Goal: Information Seeking & Learning: Learn about a topic

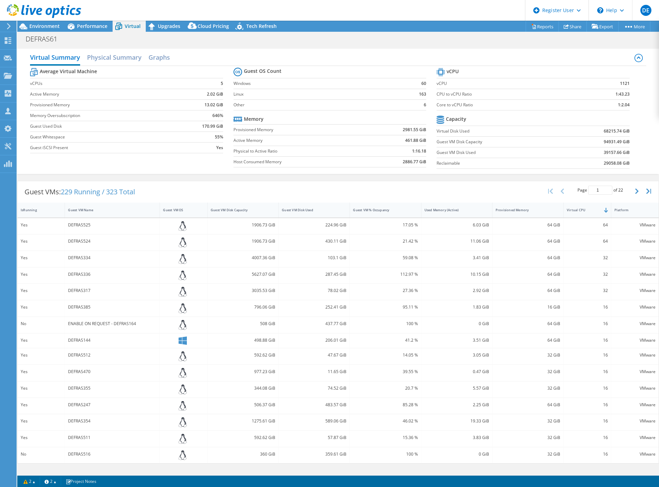
select select "USD"
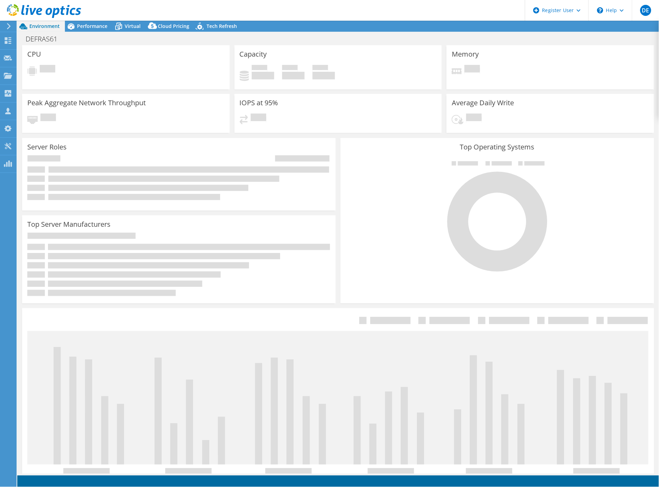
select select "USD"
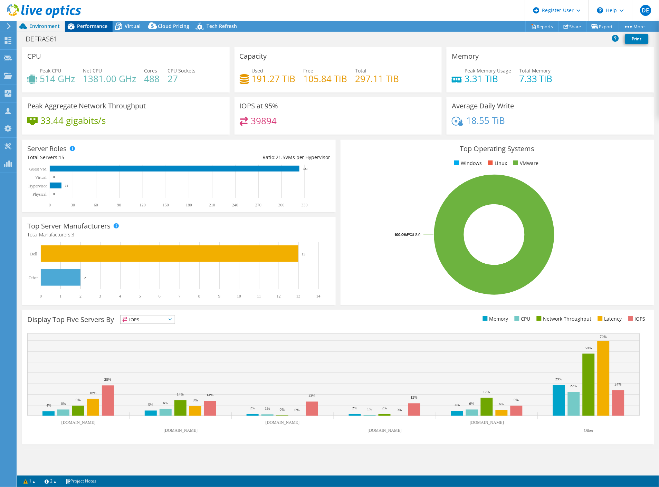
click at [82, 26] on span "Performance" at bounding box center [92, 26] width 30 height 7
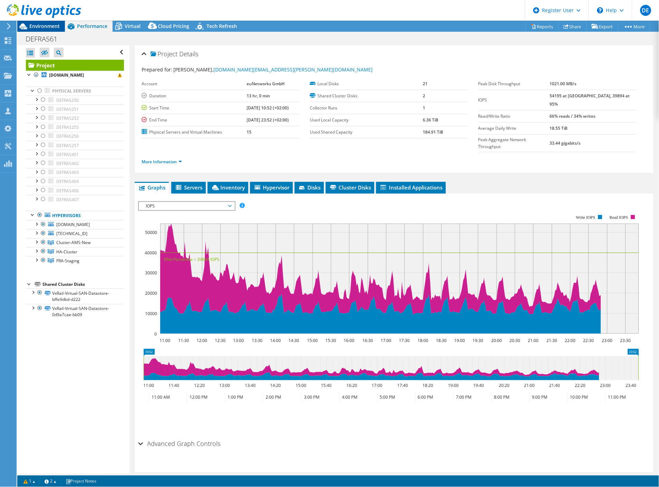
click at [47, 23] on span "Environment" at bounding box center [44, 26] width 30 height 7
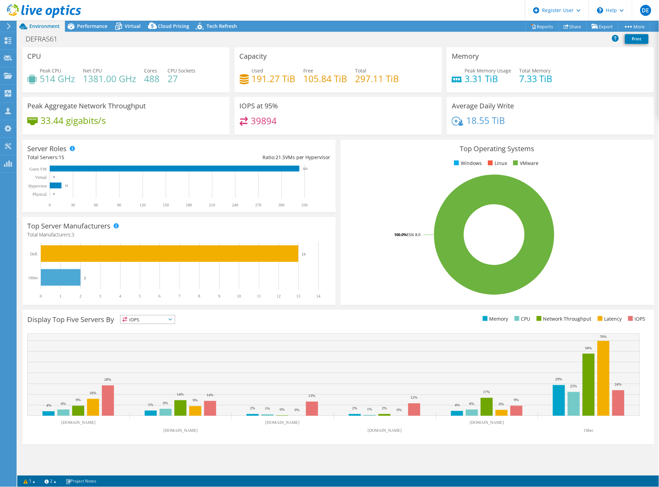
drag, startPoint x: 98, startPoint y: 23, endPoint x: 197, endPoint y: 87, distance: 118.6
click at [98, 23] on span "Performance" at bounding box center [92, 26] width 30 height 7
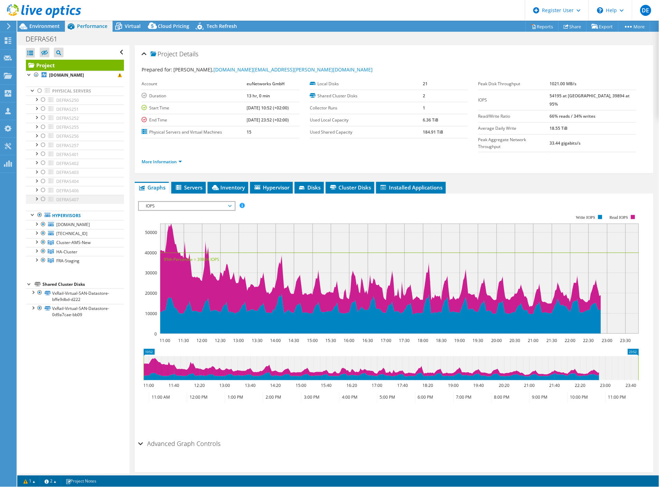
click at [42, 199] on div at bounding box center [43, 199] width 7 height 8
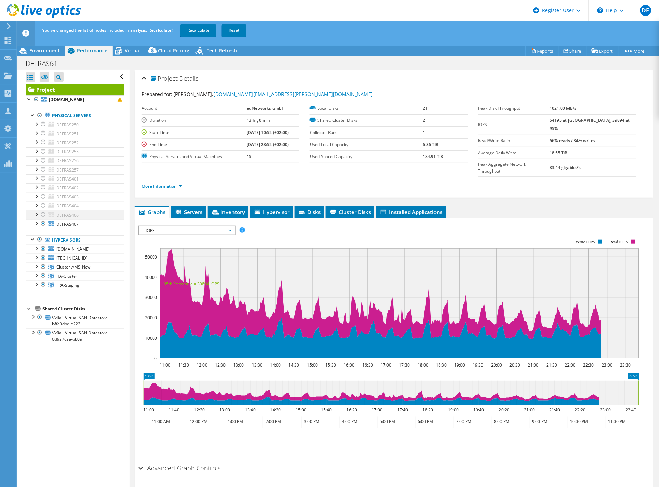
click at [42, 216] on div at bounding box center [43, 215] width 7 height 8
drag, startPoint x: 42, startPoint y: 214, endPoint x: 42, endPoint y: 221, distance: 7.3
click at [42, 214] on div at bounding box center [43, 215] width 7 height 8
click at [42, 222] on div at bounding box center [43, 224] width 7 height 8
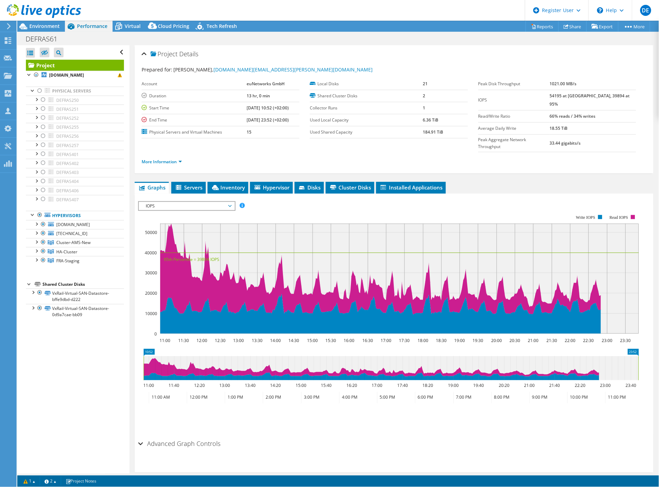
click at [121, 203] on div "Open All Close All Hide Excluded Nodes Project Tree Filter" at bounding box center [73, 259] width 112 height 429
drag, startPoint x: 42, startPoint y: 25, endPoint x: 312, endPoint y: 36, distance: 269.6
click at [42, 25] on span "Environment" at bounding box center [44, 26] width 30 height 7
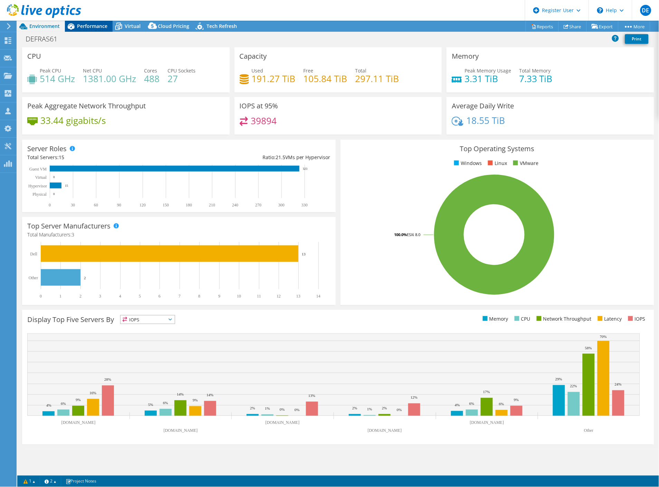
click at [84, 23] on span "Performance" at bounding box center [92, 26] width 30 height 7
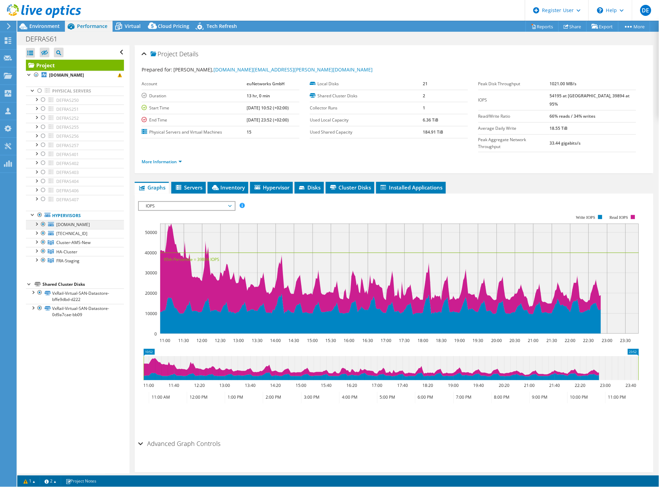
click at [42, 225] on div at bounding box center [43, 224] width 7 height 8
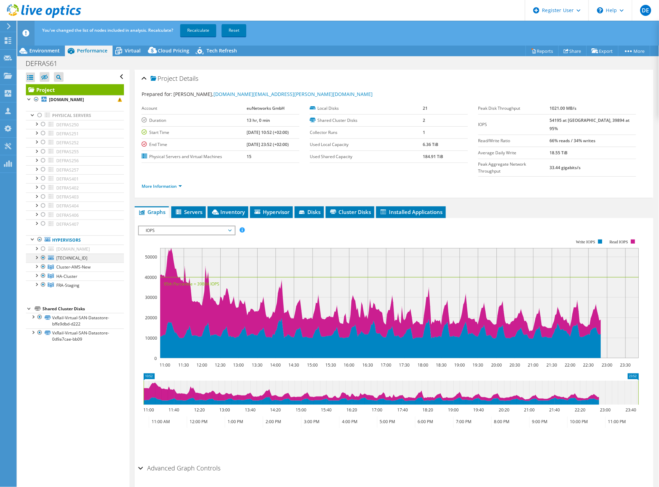
click at [41, 262] on div at bounding box center [43, 258] width 7 height 8
drag, startPoint x: 42, startPoint y: 274, endPoint x: 41, endPoint y: 280, distance: 6.9
click at [42, 271] on div at bounding box center [43, 267] width 7 height 8
click at [43, 289] on div at bounding box center [43, 285] width 7 height 8
click at [202, 27] on link "Recalculate" at bounding box center [198, 30] width 36 height 12
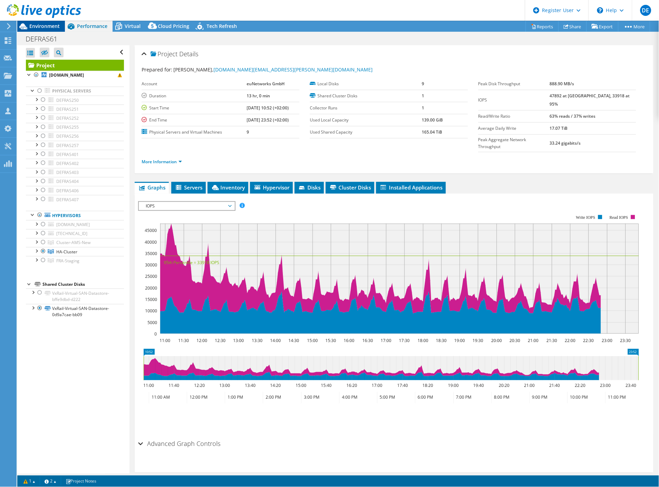
click at [51, 23] on span "Environment" at bounding box center [44, 26] width 30 height 7
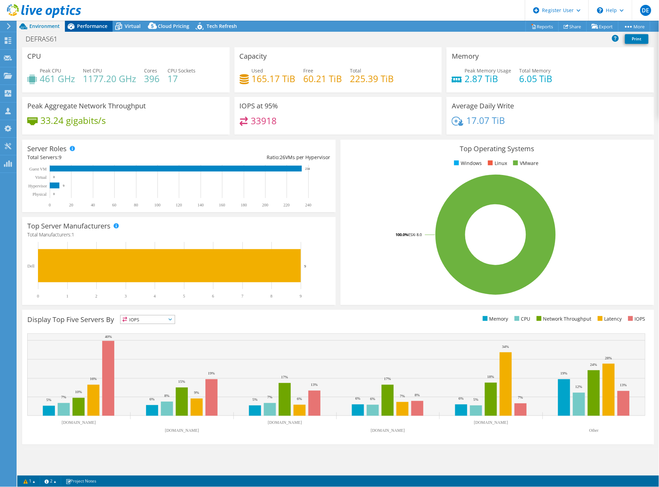
click at [91, 26] on span "Performance" at bounding box center [92, 26] width 30 height 7
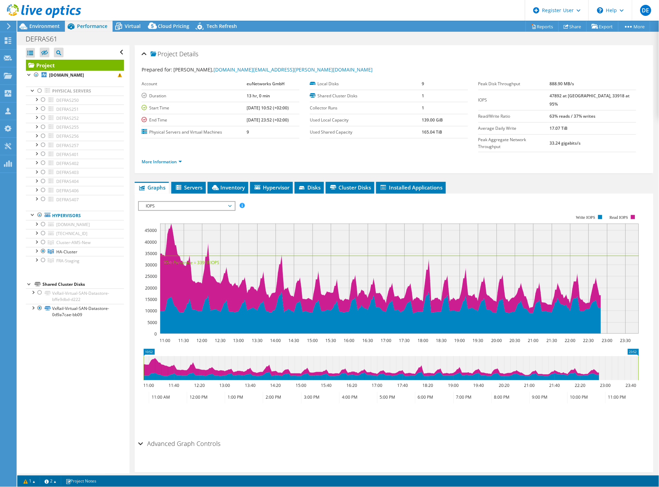
drag, startPoint x: 38, startPoint y: 259, endPoint x: 54, endPoint y: 268, distance: 18.3
click at [38, 254] on div at bounding box center [36, 250] width 7 height 7
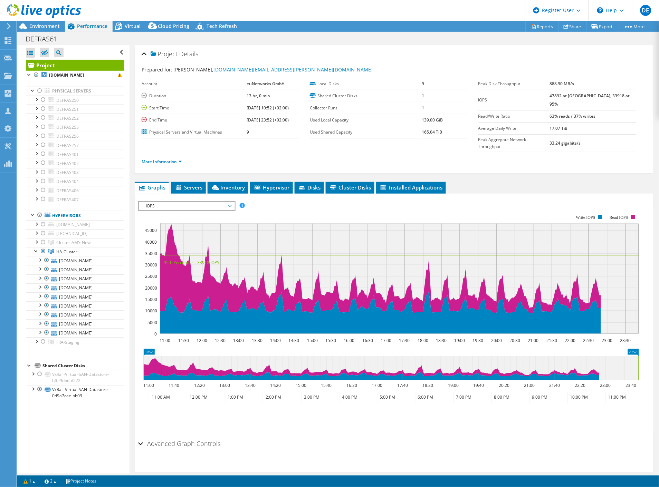
click at [56, 66] on link "Project" at bounding box center [75, 65] width 98 height 11
click at [226, 184] on span "Inventory" at bounding box center [228, 187] width 34 height 7
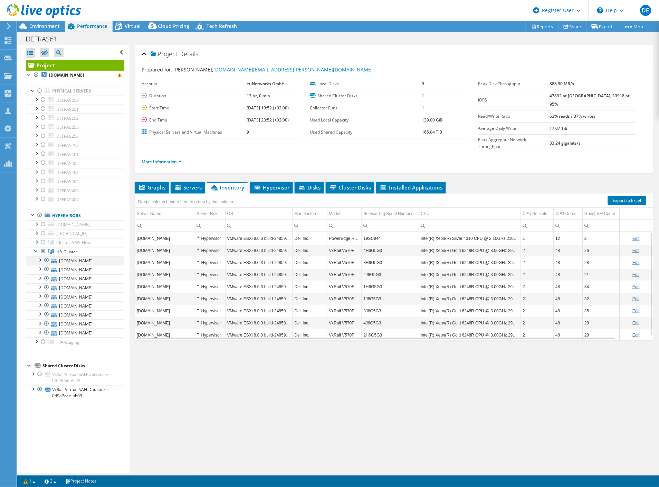
click at [47, 265] on div at bounding box center [46, 260] width 7 height 8
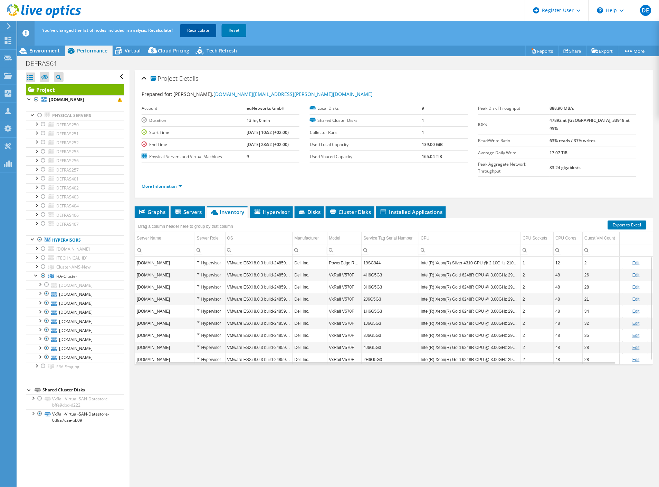
click at [201, 32] on link "Recalculate" at bounding box center [198, 30] width 36 height 12
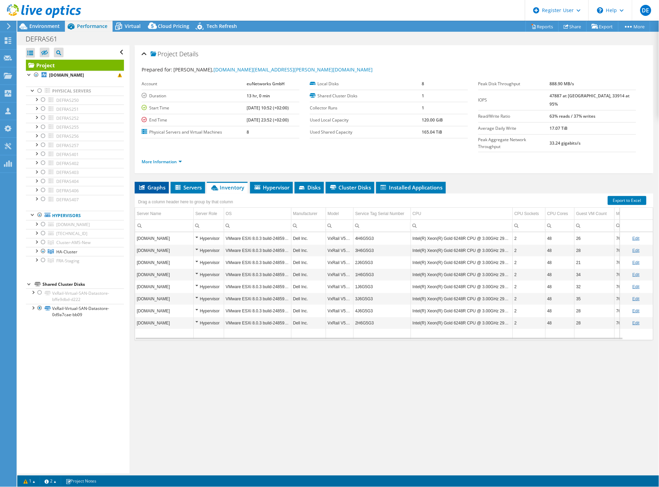
click at [154, 182] on li "Graphs" at bounding box center [152, 188] width 34 height 12
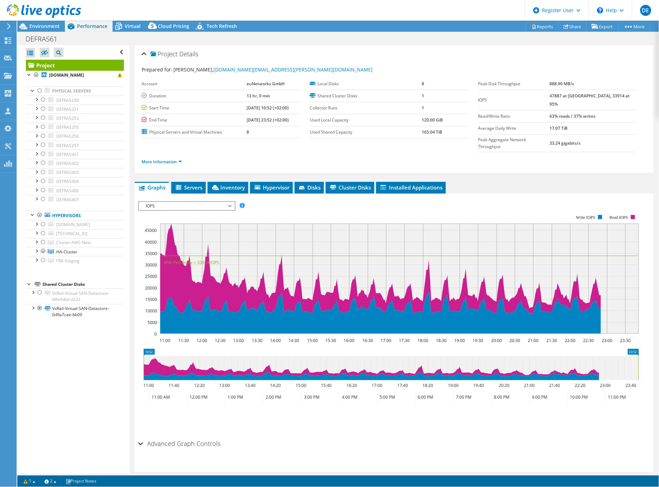
click at [178, 202] on span "IOPS" at bounding box center [186, 206] width 89 height 8
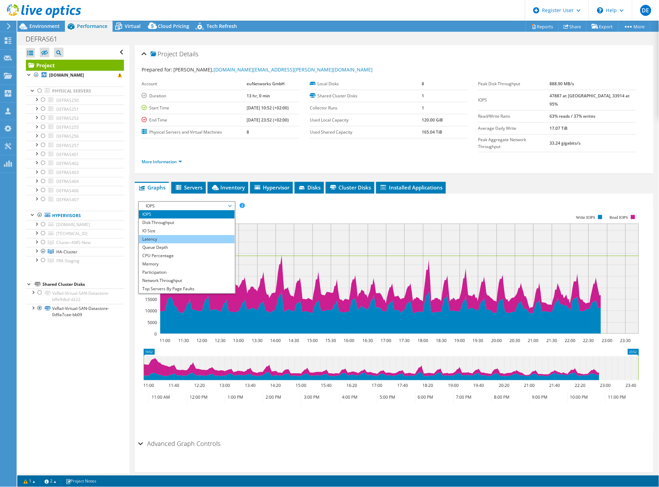
click at [188, 235] on li "Latency" at bounding box center [187, 239] width 96 height 8
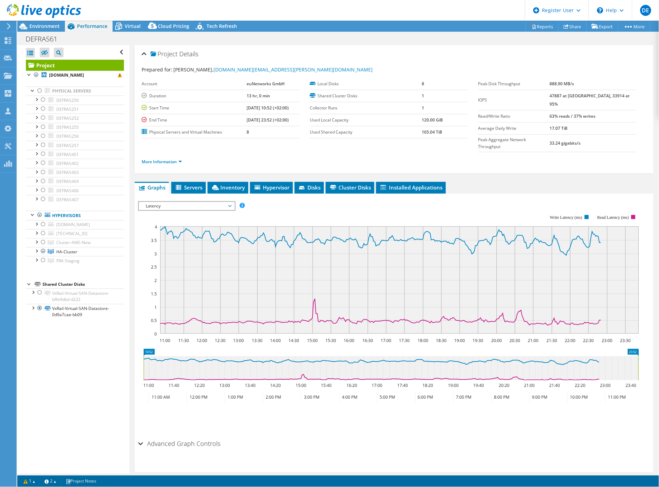
click at [208, 202] on span "Latency" at bounding box center [186, 206] width 89 height 8
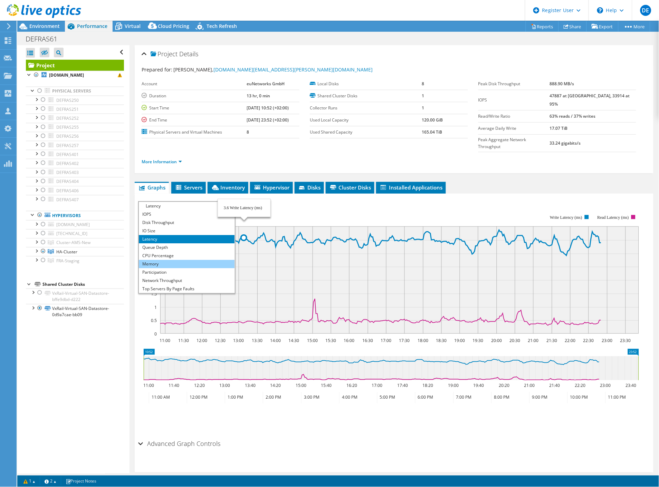
click at [192, 260] on li "Memory" at bounding box center [187, 264] width 96 height 8
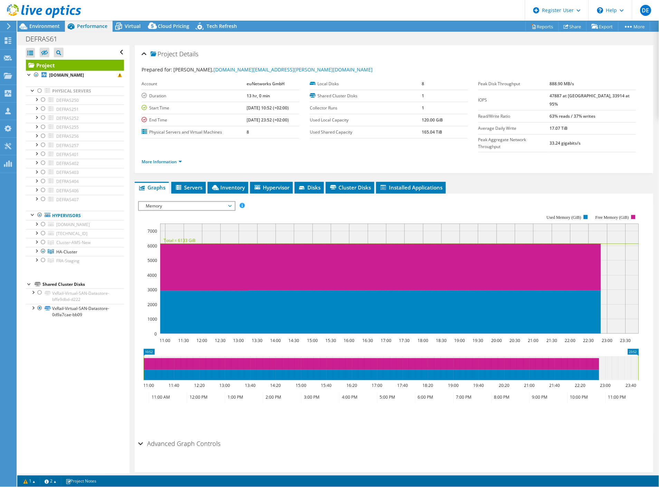
click at [230, 202] on span "Memory" at bounding box center [186, 206] width 89 height 8
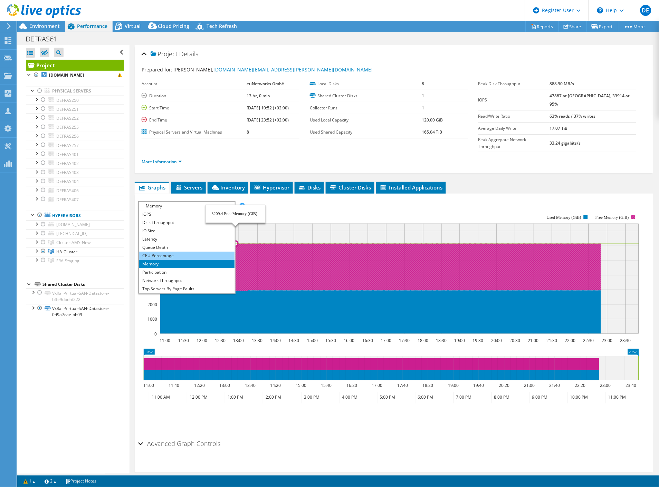
click at [172, 252] on li "CPU Percentage" at bounding box center [187, 256] width 96 height 8
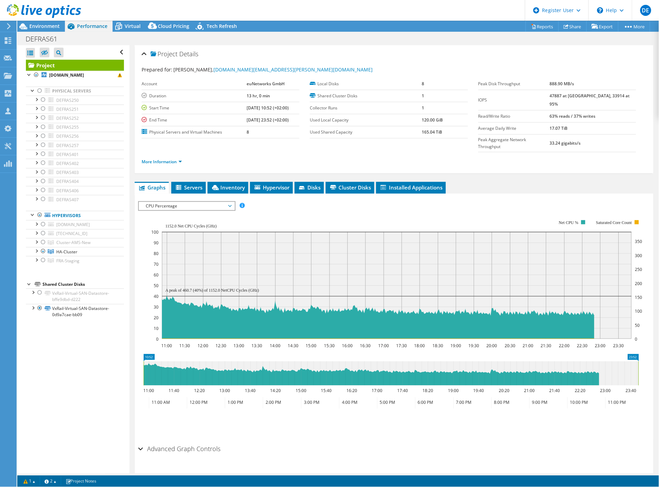
drag, startPoint x: 36, startPoint y: 257, endPoint x: 48, endPoint y: 275, distance: 21.0
click at [36, 254] on div at bounding box center [36, 250] width 7 height 7
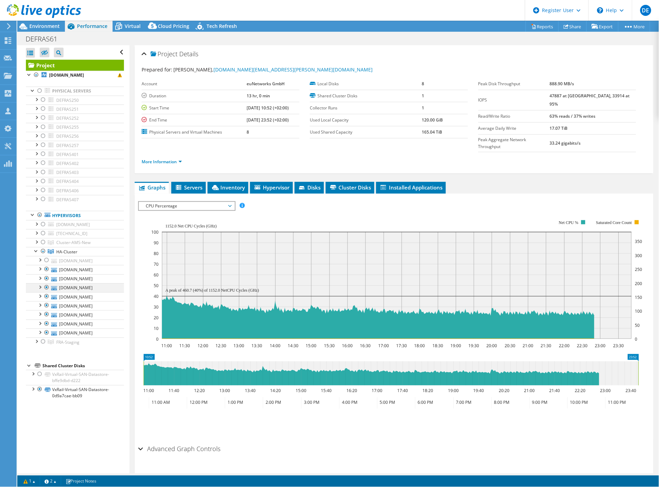
click at [48, 292] on div at bounding box center [46, 288] width 7 height 8
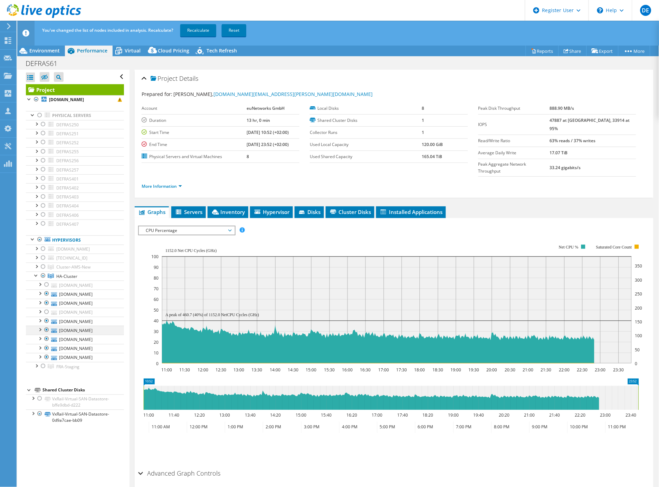
click at [46, 334] on div at bounding box center [46, 330] width 7 height 8
click at [47, 343] on div at bounding box center [46, 339] width 7 height 8
click at [47, 353] on div at bounding box center [46, 348] width 7 height 8
click at [204, 29] on link "Recalculate" at bounding box center [198, 30] width 36 height 12
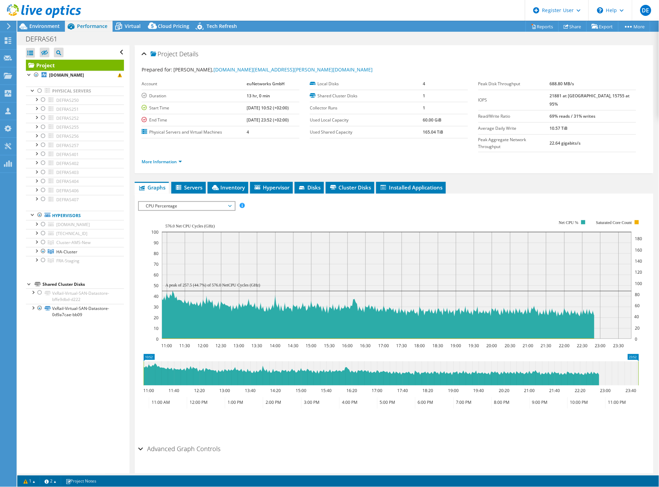
click at [213, 202] on span "CPU Percentage" at bounding box center [186, 206] width 89 height 8
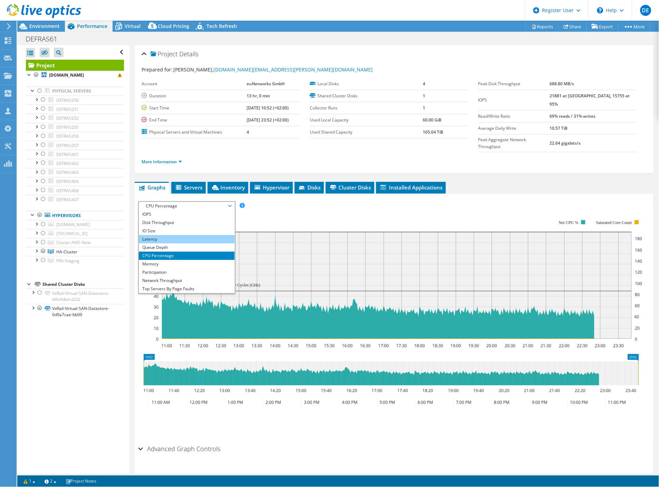
click at [189, 235] on li "Latency" at bounding box center [187, 239] width 96 height 8
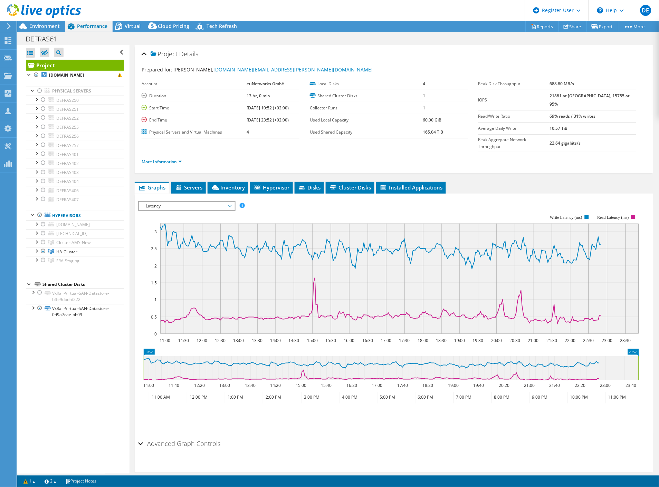
click at [185, 202] on span "Latency" at bounding box center [186, 206] width 89 height 8
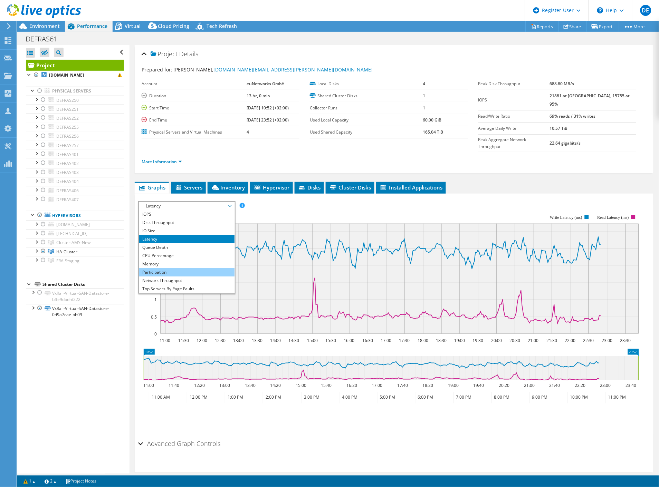
click at [172, 268] on li "Participation" at bounding box center [187, 272] width 96 height 8
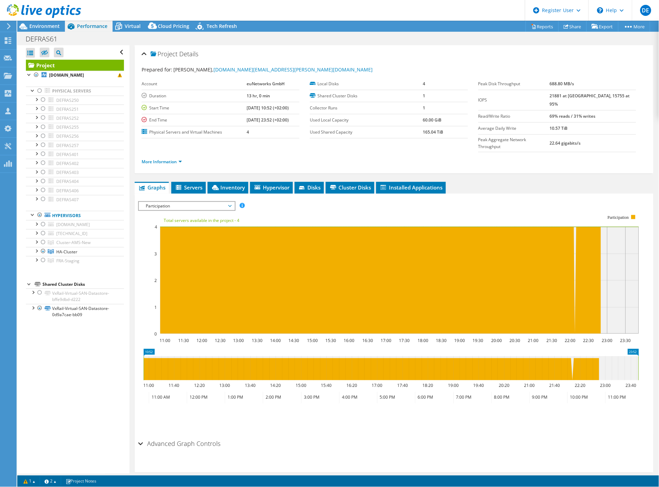
drag, startPoint x: 36, startPoint y: 259, endPoint x: 40, endPoint y: 272, distance: 13.2
click at [36, 254] on div at bounding box center [36, 250] width 7 height 7
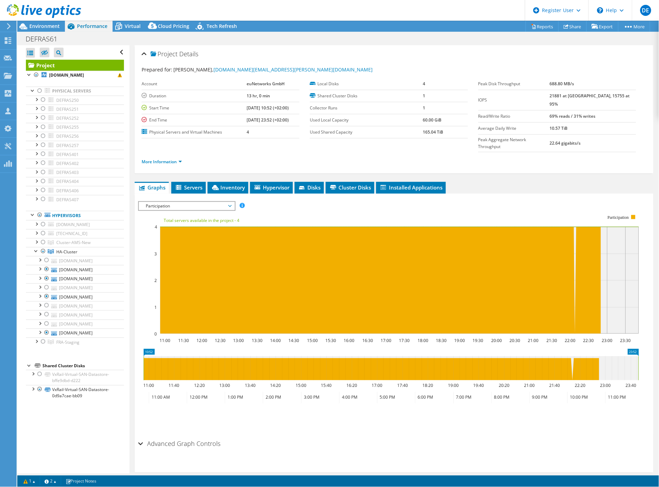
drag, startPoint x: 135, startPoint y: 26, endPoint x: 137, endPoint y: 32, distance: 7.1
click at [135, 26] on span "Virtual" at bounding box center [133, 26] width 16 height 7
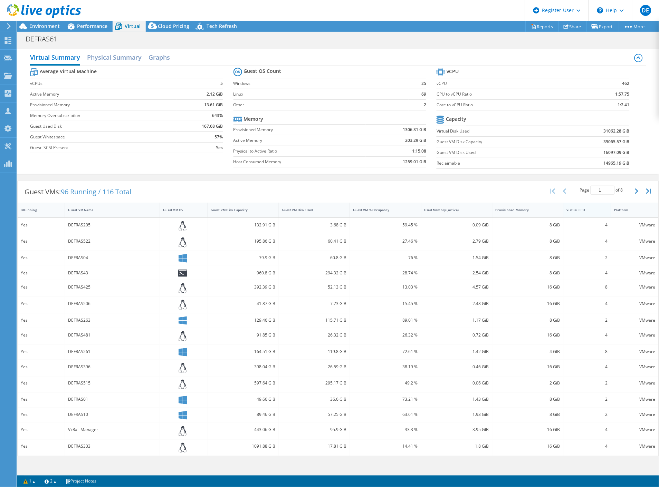
click at [596, 212] on div "Virtual CPU" at bounding box center [583, 210] width 39 height 11
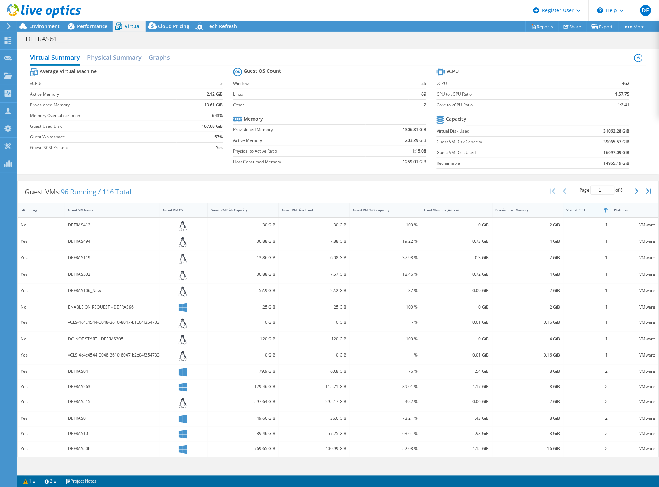
click at [596, 212] on div "Virtual CPU" at bounding box center [583, 210] width 39 height 11
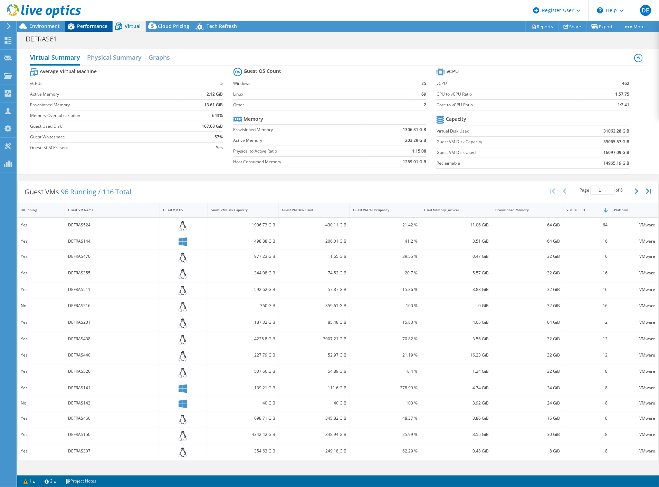
click at [97, 28] on span "Performance" at bounding box center [92, 26] width 30 height 7
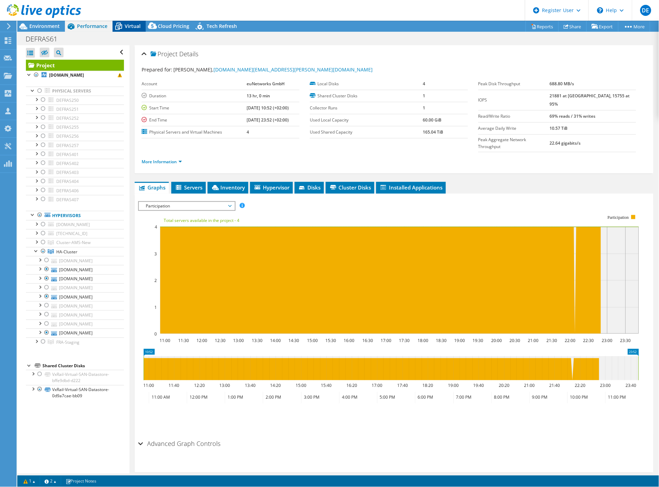
click at [137, 24] on span "Virtual" at bounding box center [133, 26] width 16 height 7
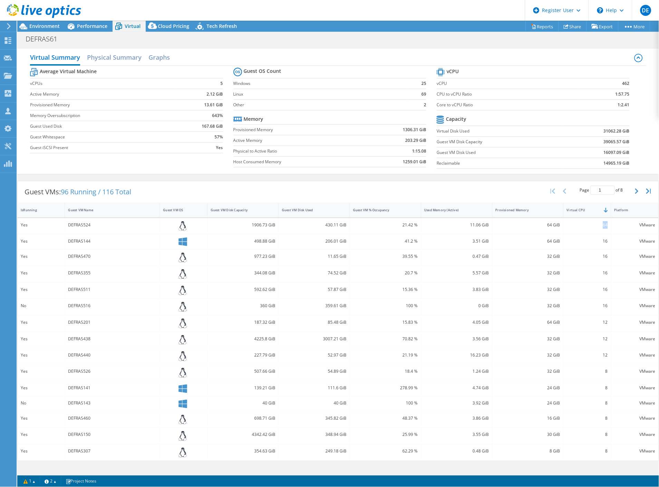
drag, startPoint x: 603, startPoint y: 226, endPoint x: 607, endPoint y: 226, distance: 4.1
click at [607, 226] on div "64" at bounding box center [587, 225] width 41 height 8
click at [86, 27] on span "Performance" at bounding box center [92, 26] width 30 height 7
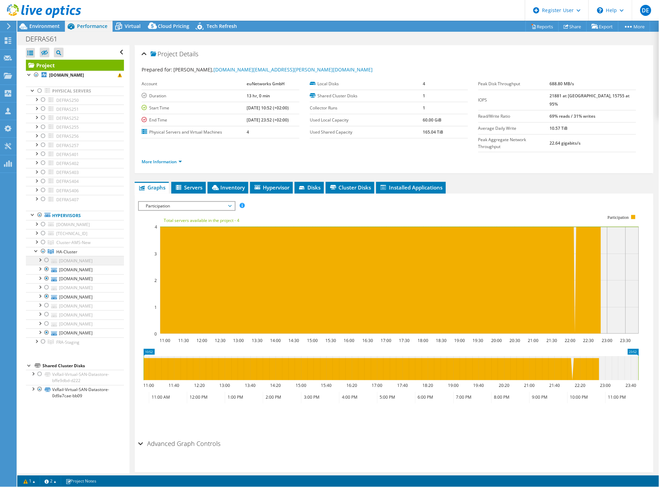
click at [46, 265] on div at bounding box center [46, 260] width 7 height 8
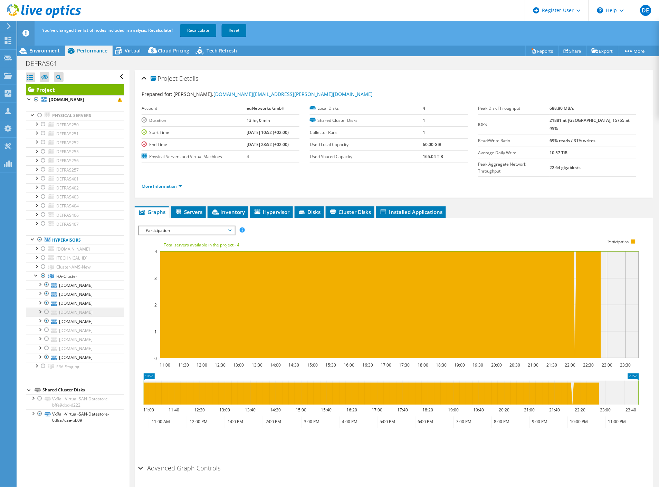
drag, startPoint x: 45, startPoint y: 337, endPoint x: 46, endPoint y: 348, distance: 10.4
click at [45, 316] on div at bounding box center [46, 312] width 7 height 8
drag, startPoint x: 46, startPoint y: 370, endPoint x: 44, endPoint y: 374, distance: 4.5
click at [46, 334] on div at bounding box center [46, 330] width 7 height 8
click at [45, 343] on div at bounding box center [46, 339] width 7 height 8
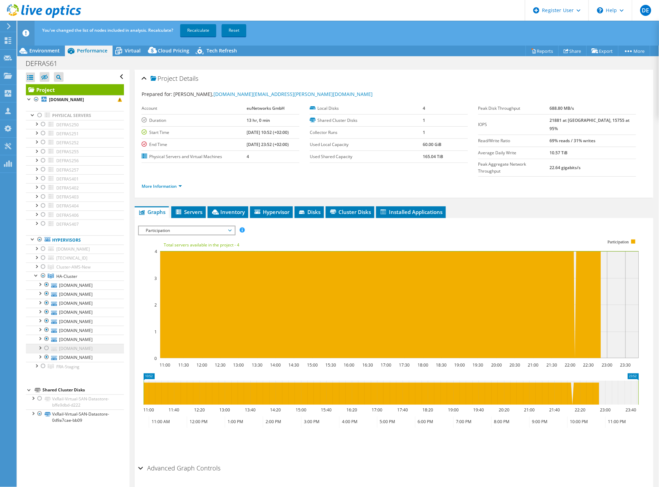
drag, startPoint x: 46, startPoint y: 400, endPoint x: 45, endPoint y: 404, distance: 4.9
click at [46, 353] on div at bounding box center [46, 348] width 7 height 8
click at [47, 289] on div at bounding box center [46, 285] width 7 height 8
drag, startPoint x: 200, startPoint y: 31, endPoint x: 215, endPoint y: 32, distance: 14.9
click at [200, 31] on link "Recalculate" at bounding box center [198, 30] width 36 height 12
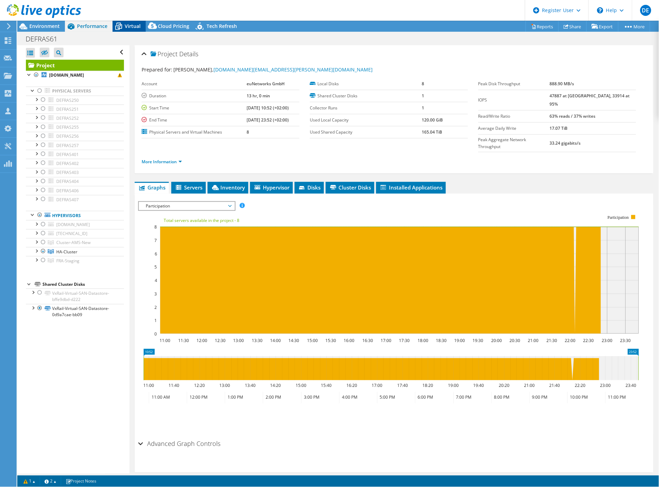
click at [136, 21] on div "Virtual" at bounding box center [129, 26] width 33 height 11
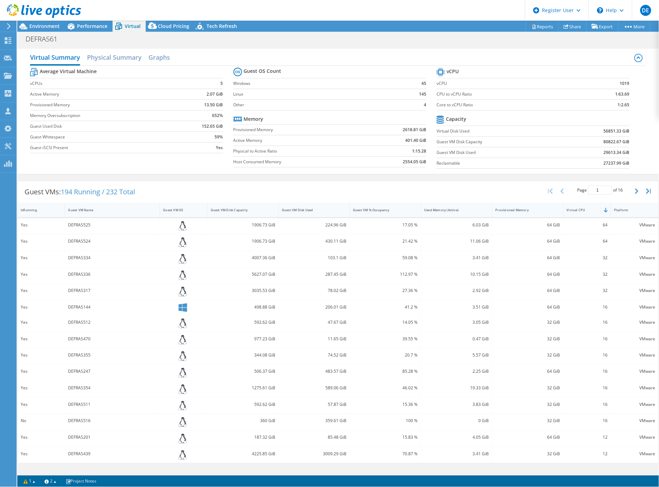
click at [530, 210] on div "Provisioned Memory" at bounding box center [524, 210] width 56 height 4
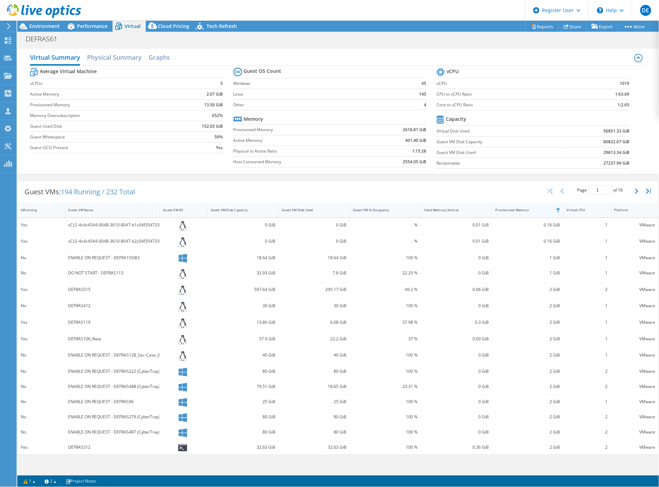
click at [530, 210] on div "Provisioned Memory" at bounding box center [524, 210] width 56 height 4
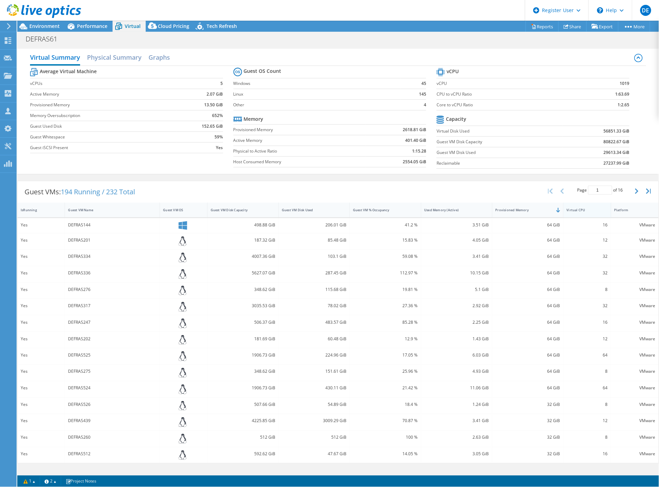
click at [597, 215] on div "Virtual CPU" at bounding box center [583, 210] width 39 height 11
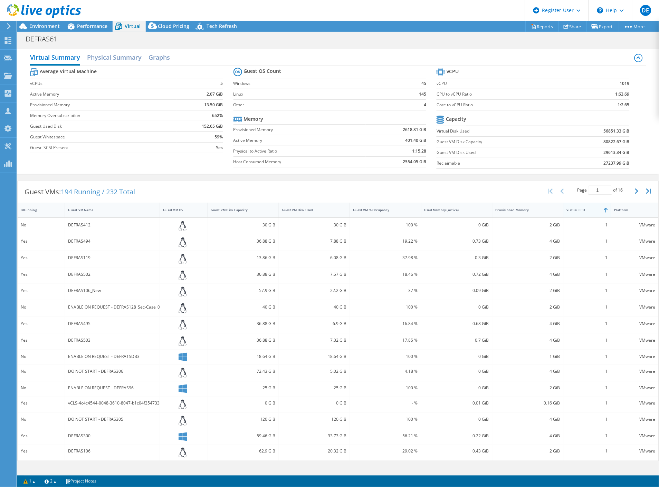
click at [595, 215] on div "Virtual CPU" at bounding box center [583, 210] width 39 height 11
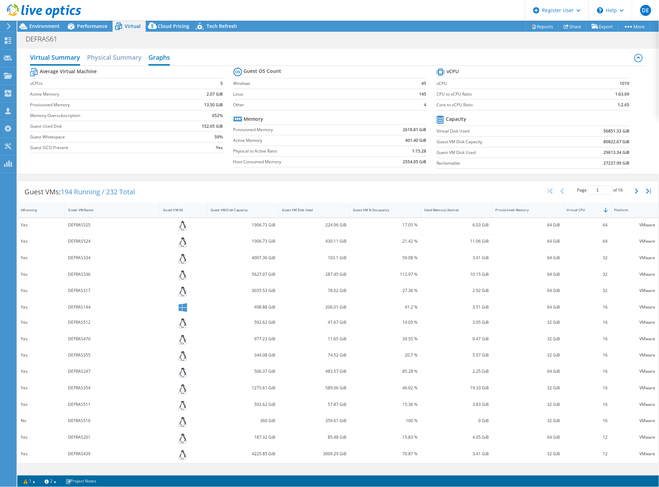
click at [152, 54] on h2 "Graphs" at bounding box center [159, 57] width 21 height 15
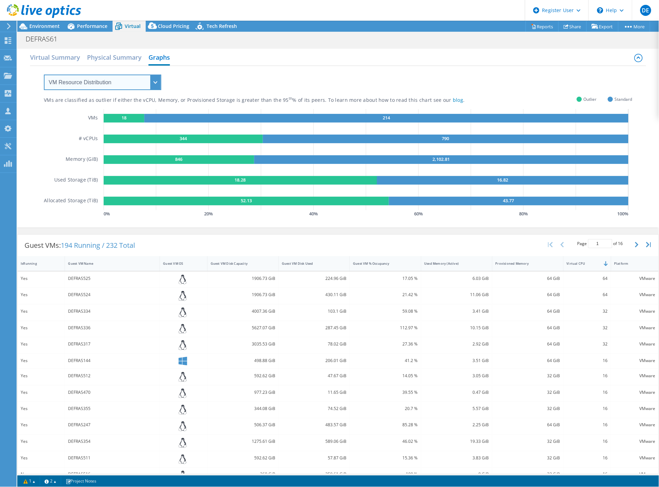
click at [82, 84] on select "VM Resource Distribution Provisioning Contrast Over Provisioning" at bounding box center [102, 83] width 117 height 16
select select "Over Provisioning"
click at [44, 75] on select "VM Resource Distribution Provisioning Contrast Over Provisioning" at bounding box center [102, 83] width 117 height 16
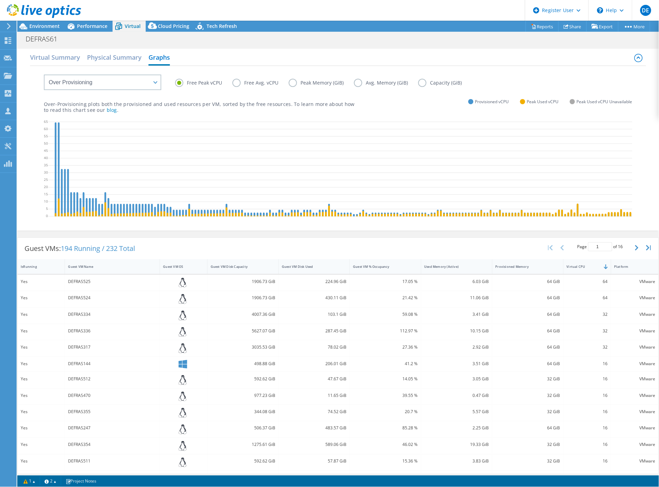
click at [294, 83] on label "Peak Memory (GiB)" at bounding box center [321, 83] width 65 height 8
click at [0, 0] on input "Peak Memory (GiB)" at bounding box center [0, 0] width 0 height 0
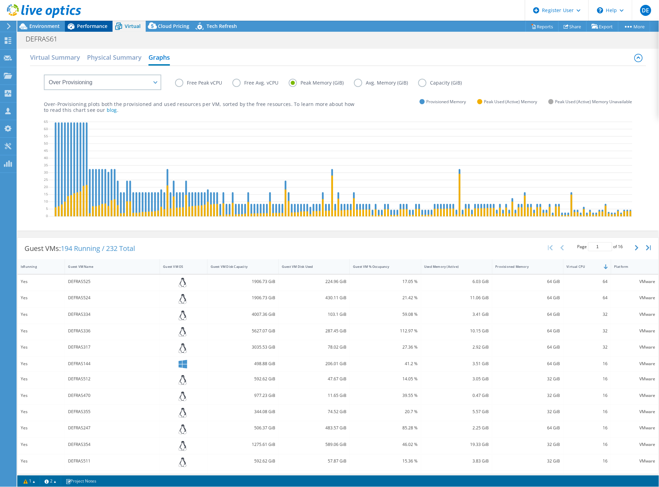
click at [88, 23] on span "Performance" at bounding box center [92, 26] width 30 height 7
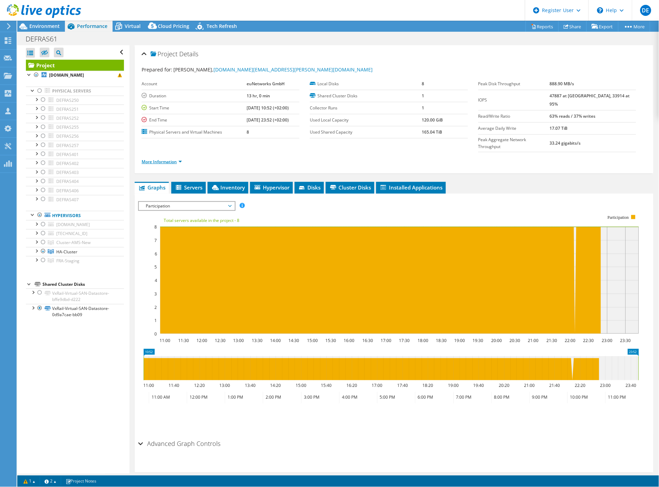
click at [145, 159] on link "More Information" at bounding box center [162, 162] width 40 height 6
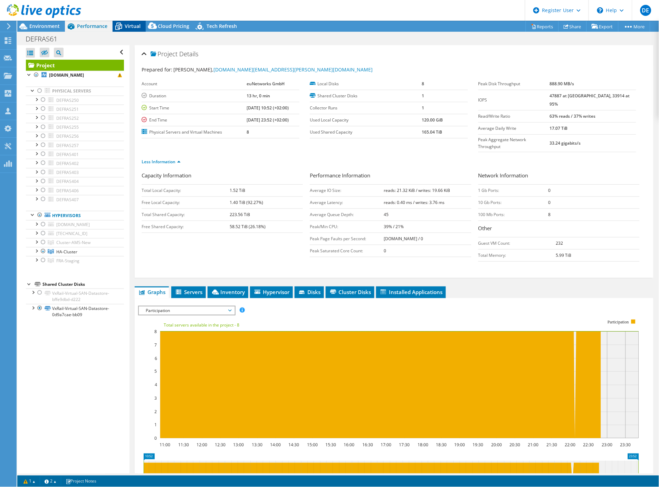
click at [122, 27] on icon at bounding box center [118, 27] width 7 height 6
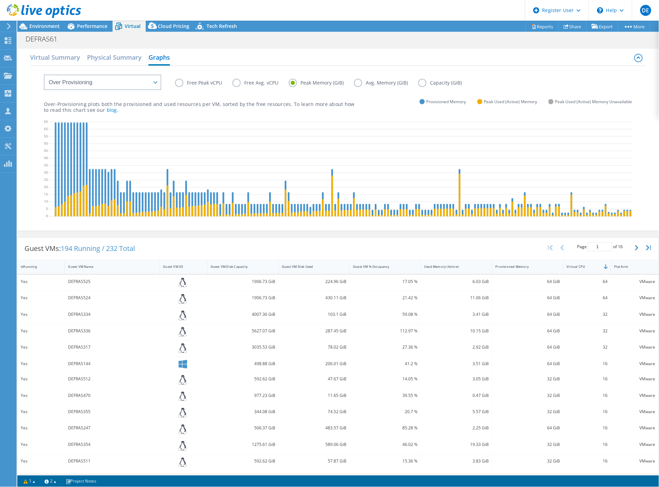
click at [432, 82] on label "Capacity (GiB)" at bounding box center [445, 83] width 54 height 8
click at [0, 0] on input "Capacity (GiB)" at bounding box center [0, 0] width 0 height 0
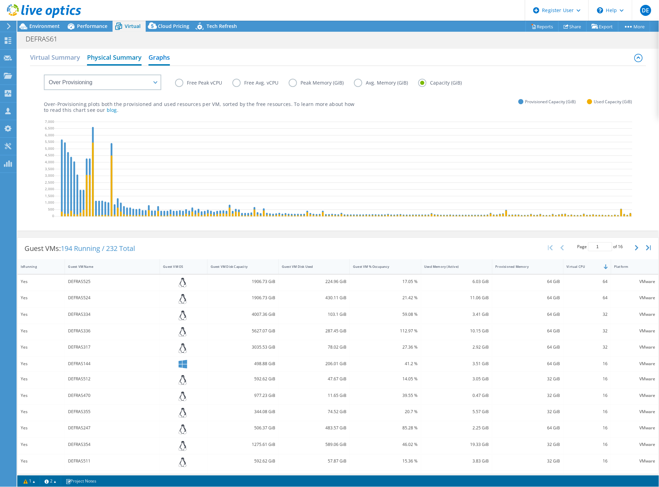
click at [109, 59] on h2 "Physical Summary" at bounding box center [114, 57] width 55 height 15
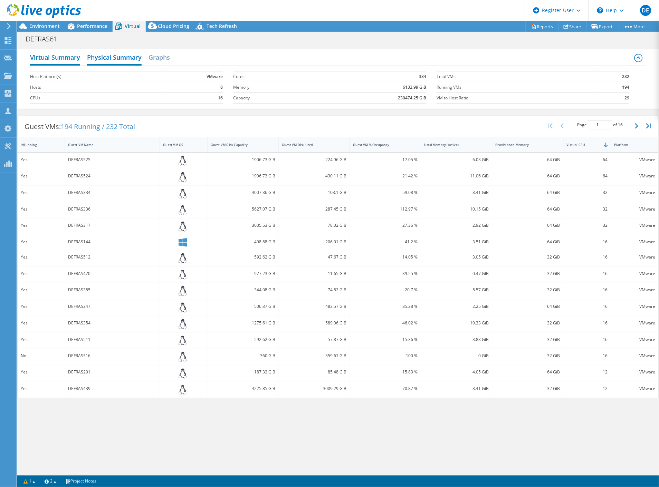
click at [71, 59] on h2 "Virtual Summary" at bounding box center [55, 57] width 50 height 15
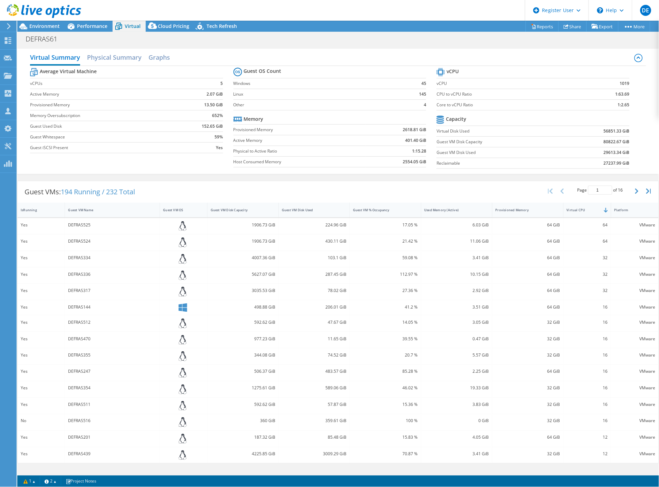
click at [78, 21] on div at bounding box center [40, 11] width 81 height 23
click at [78, 26] on span "Performance" at bounding box center [92, 26] width 30 height 7
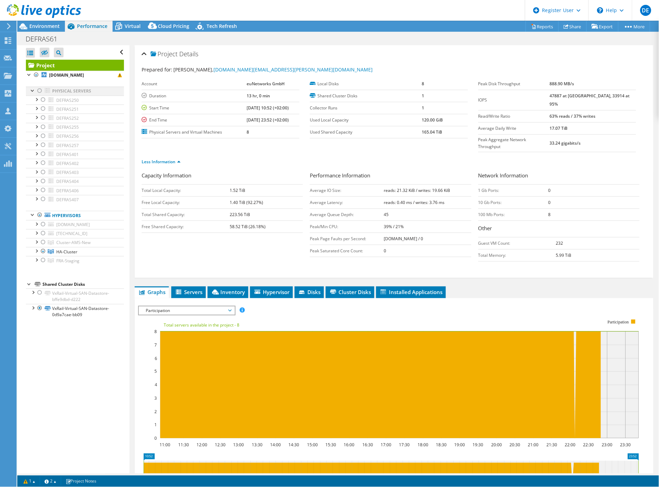
click at [40, 88] on div at bounding box center [39, 91] width 7 height 8
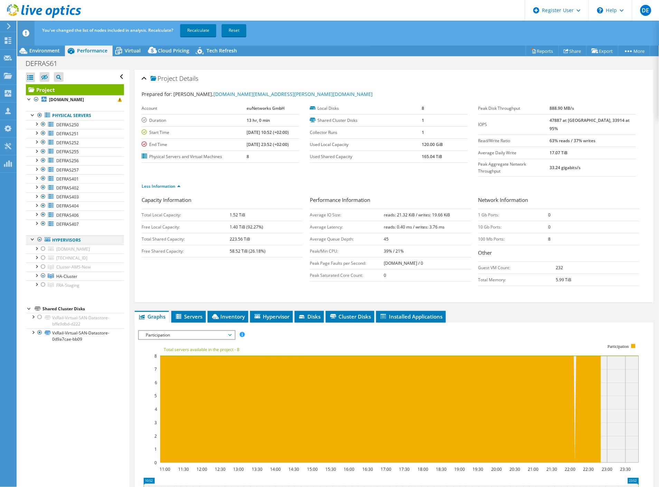
click at [38, 240] on div at bounding box center [39, 240] width 7 height 8
drag, startPoint x: 193, startPoint y: 27, endPoint x: 204, endPoint y: 37, distance: 14.9
click at [193, 27] on link "Recalculate" at bounding box center [198, 30] width 36 height 12
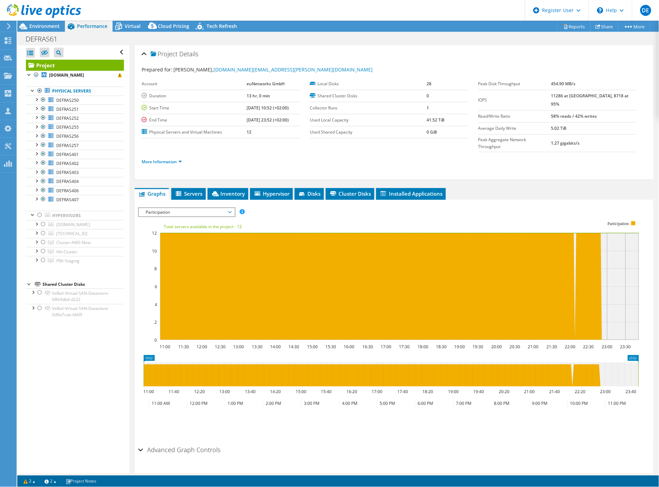
radio input "false"
radio input "true"
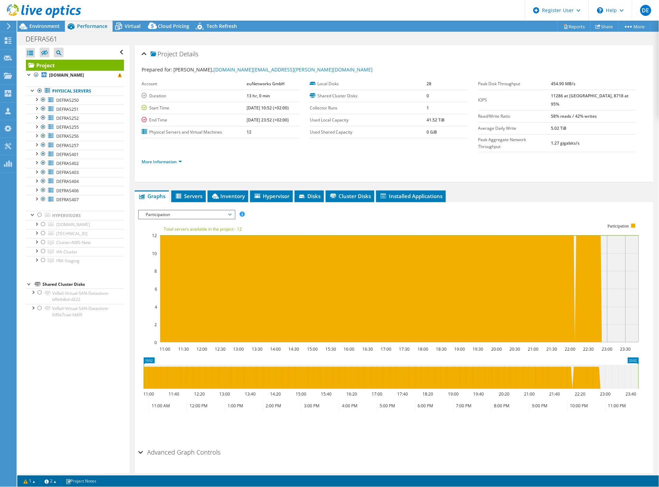
click at [223, 211] on span "Participation" at bounding box center [186, 215] width 89 height 8
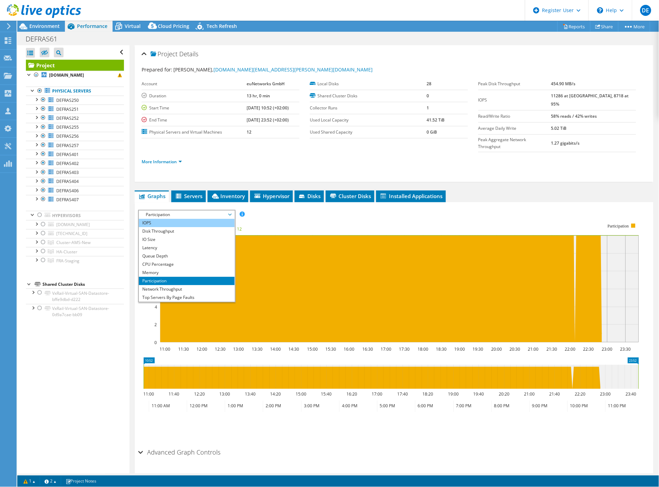
click at [206, 219] on li "IOPS" at bounding box center [187, 223] width 96 height 8
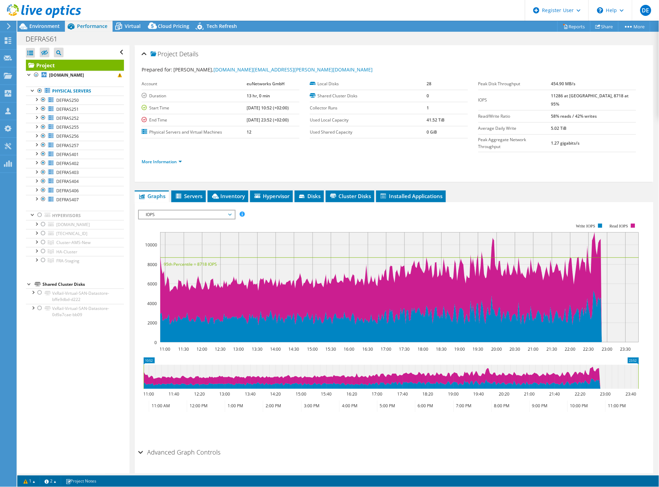
click at [209, 211] on span "IOPS" at bounding box center [186, 215] width 89 height 8
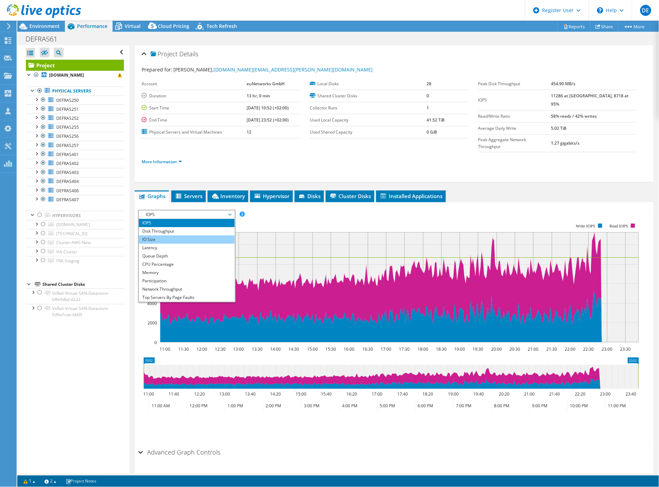
drag, startPoint x: 198, startPoint y: 228, endPoint x: 216, endPoint y: 227, distance: 18.4
click at [198, 244] on li "Latency" at bounding box center [187, 248] width 96 height 8
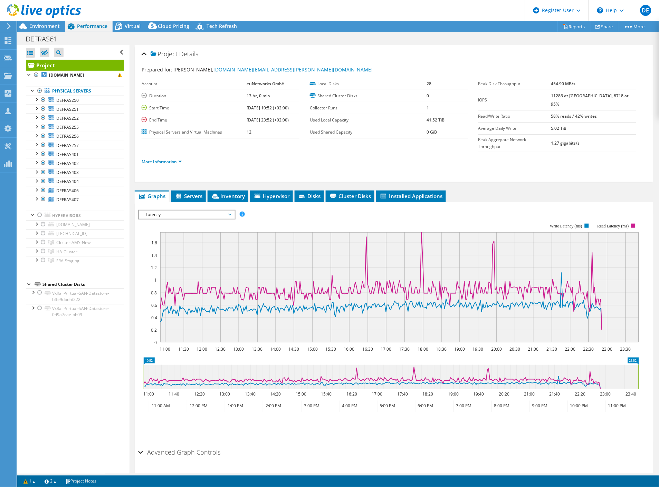
click at [168, 211] on span "Latency" at bounding box center [186, 215] width 89 height 8
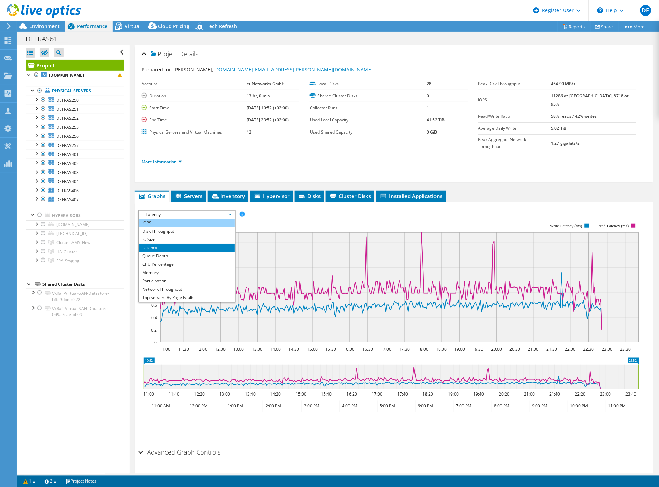
click at [170, 219] on li "IOPS" at bounding box center [187, 223] width 96 height 8
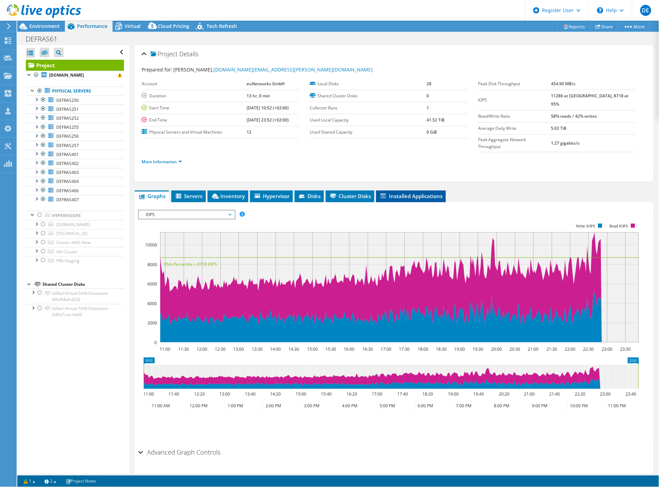
click at [423, 193] on span "Installed Applications" at bounding box center [411, 196] width 63 height 7
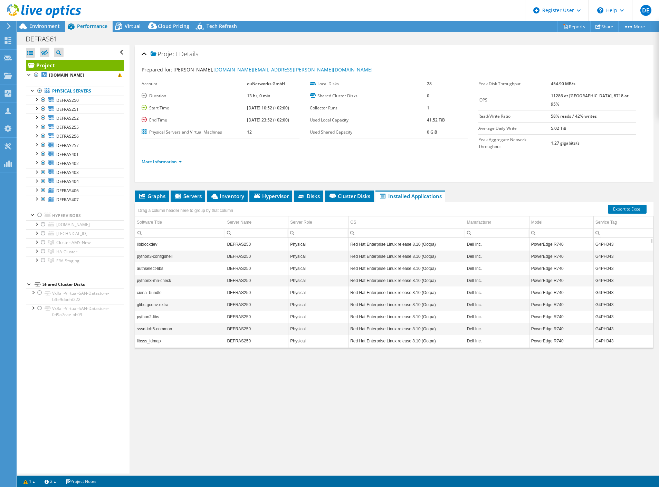
select select "USD"
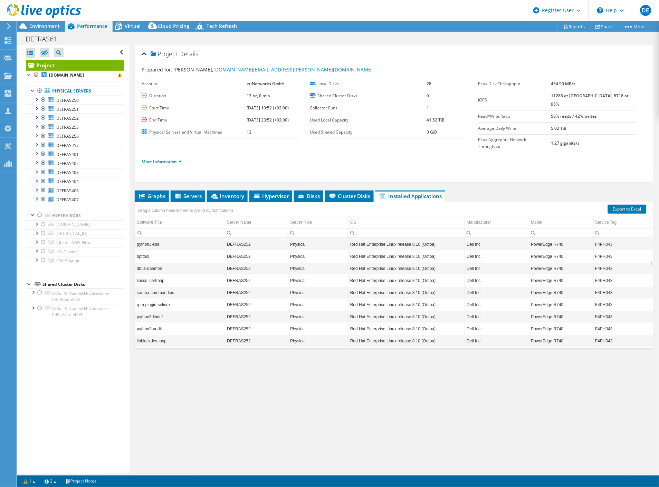
scroll to position [10127, 0]
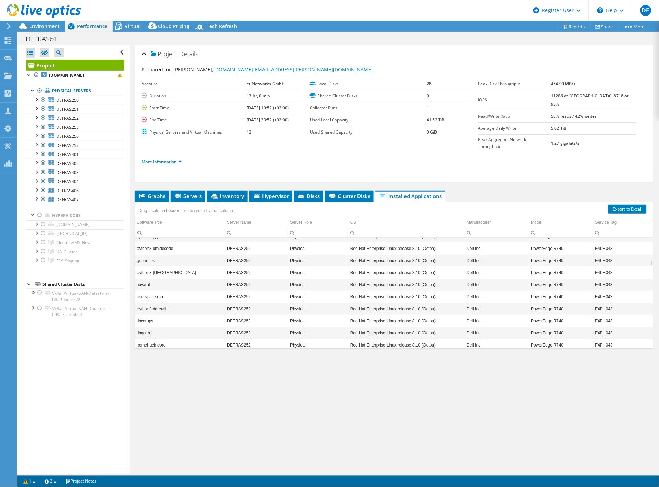
drag, startPoint x: 34, startPoint y: 28, endPoint x: 33, endPoint y: 32, distance: 4.3
click at [35, 28] on span "Environment" at bounding box center [44, 26] width 30 height 7
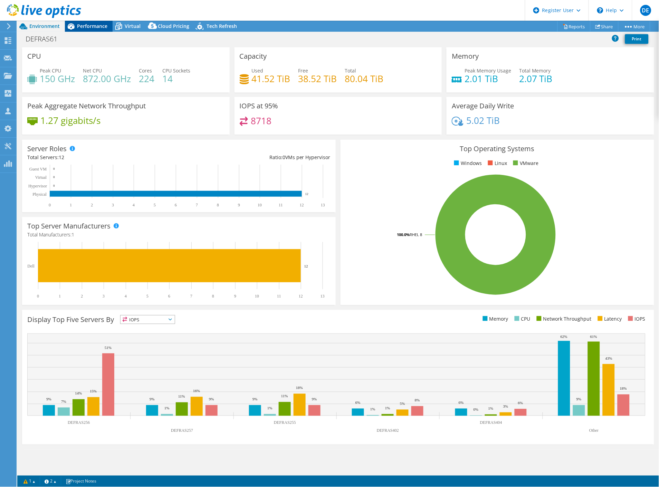
click at [92, 28] on span "Performance" at bounding box center [92, 26] width 30 height 7
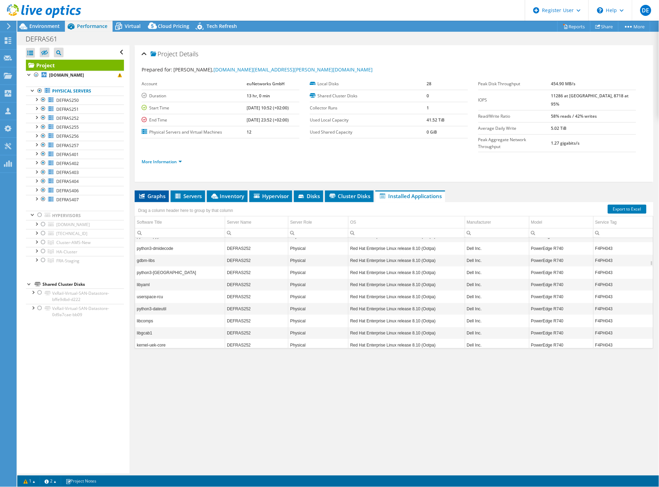
click at [163, 193] on span "Graphs" at bounding box center [151, 196] width 27 height 7
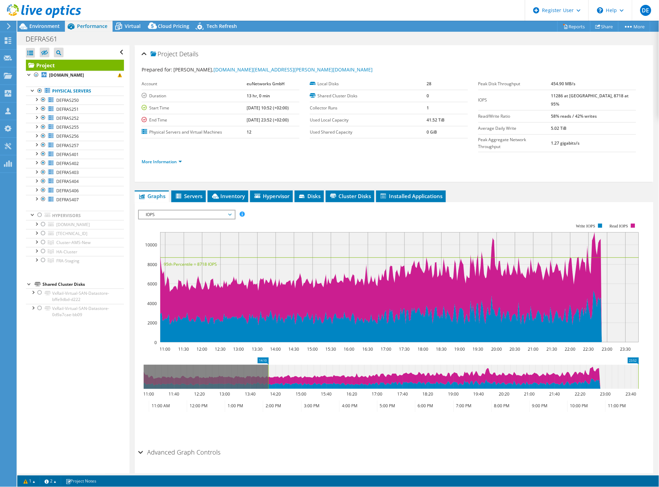
drag, startPoint x: 149, startPoint y: 344, endPoint x: 273, endPoint y: 356, distance: 125.2
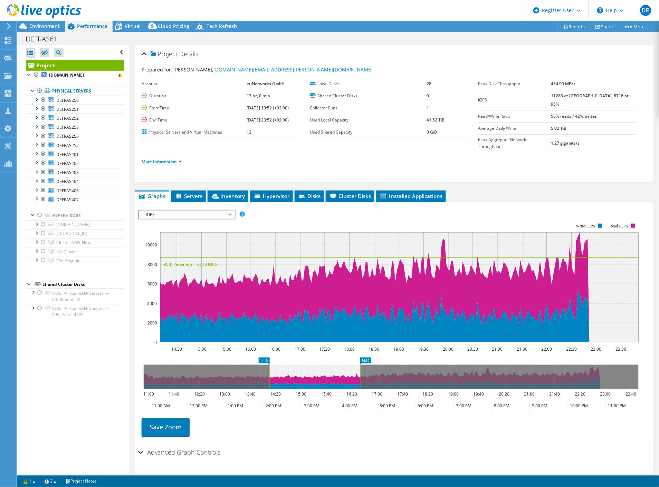
drag, startPoint x: 632, startPoint y: 344, endPoint x: 354, endPoint y: 347, distance: 278.4
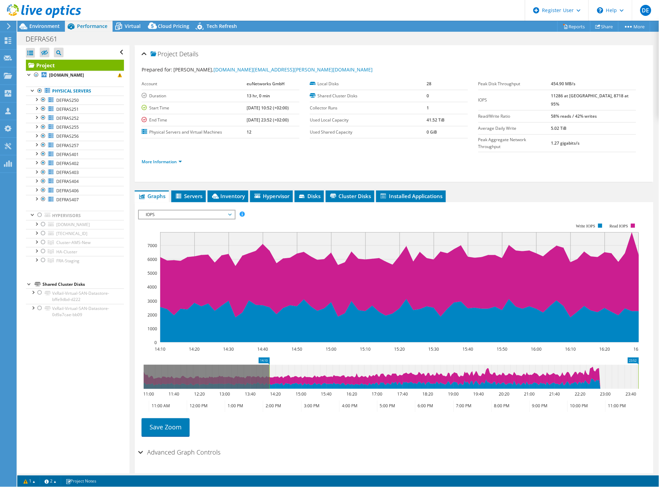
drag, startPoint x: 364, startPoint y: 346, endPoint x: 670, endPoint y: 364, distance: 307.3
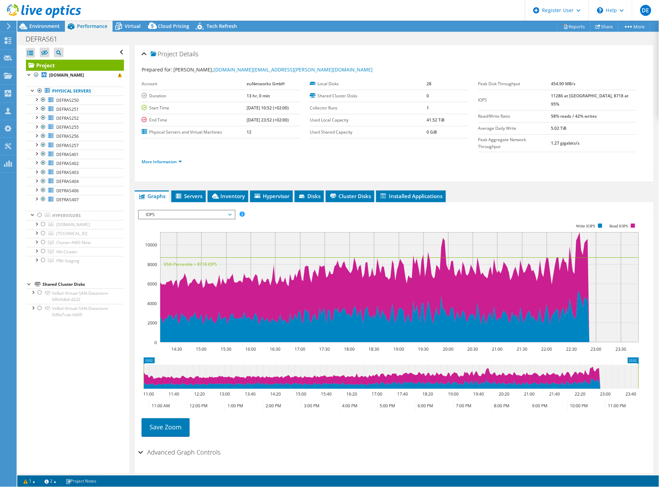
drag, startPoint x: 264, startPoint y: 346, endPoint x: 98, endPoint y: 348, distance: 165.8
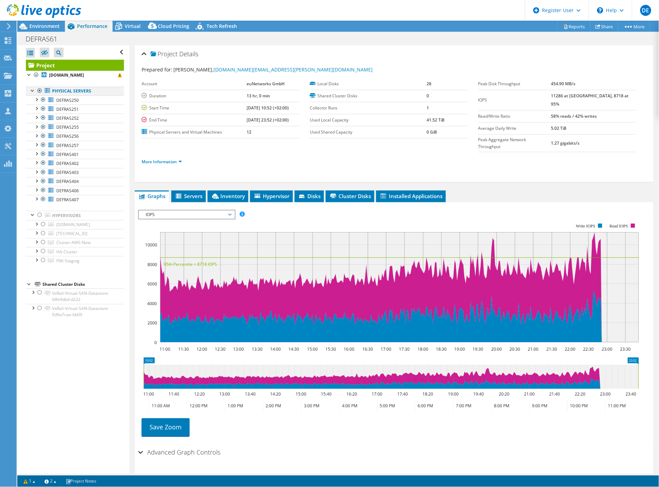
click at [40, 90] on div at bounding box center [39, 91] width 7 height 8
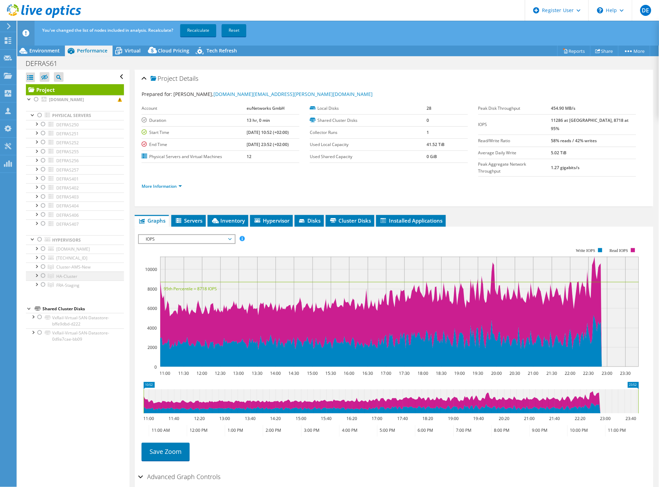
click at [42, 280] on div at bounding box center [43, 276] width 7 height 8
click at [208, 31] on link "Recalculate" at bounding box center [198, 30] width 36 height 12
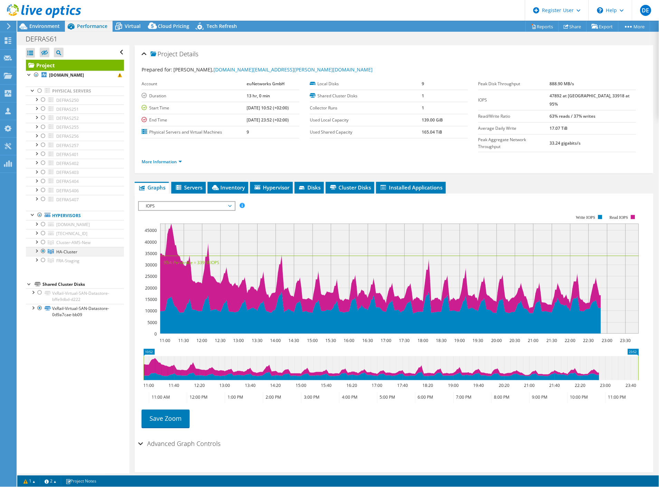
click at [36, 254] on div at bounding box center [36, 250] width 7 height 7
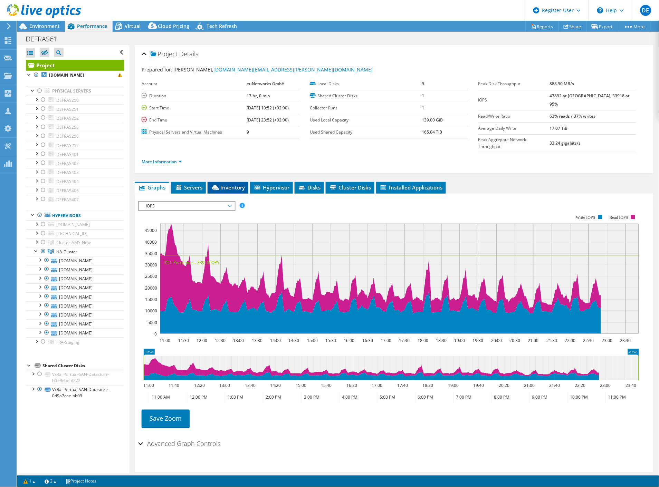
click at [233, 184] on span "Inventory" at bounding box center [228, 187] width 34 height 7
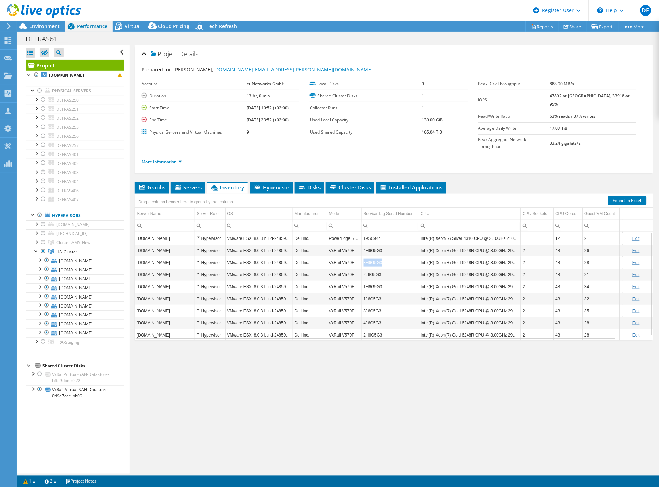
drag, startPoint x: 364, startPoint y: 248, endPoint x: 381, endPoint y: 251, distance: 17.6
click at [381, 257] on td "3H6G5G3" at bounding box center [390, 263] width 57 height 12
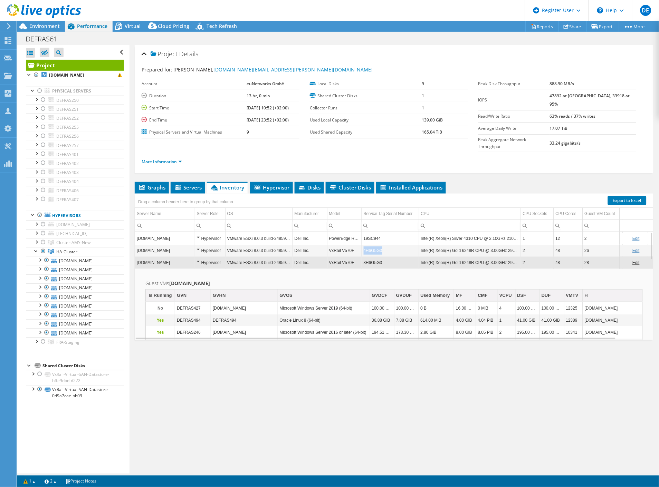
drag, startPoint x: 364, startPoint y: 234, endPoint x: 382, endPoint y: 234, distance: 18.0
click at [382, 245] on td "4H6G5G3" at bounding box center [390, 251] width 57 height 12
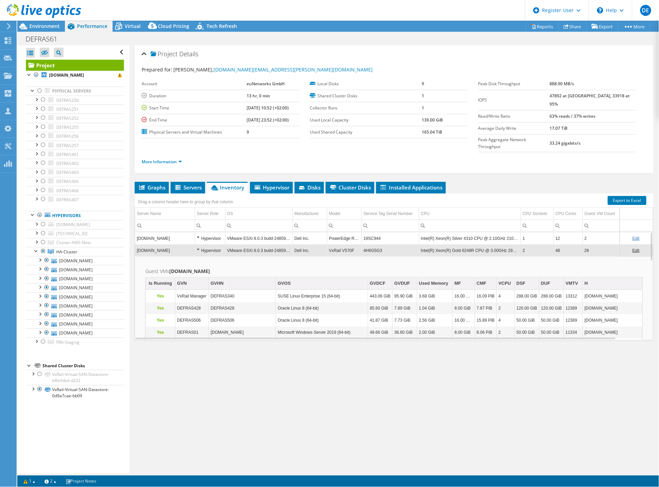
drag, startPoint x: 373, startPoint y: 237, endPoint x: 369, endPoint y: 234, distance: 5.7
drag, startPoint x: 369, startPoint y: 234, endPoint x: 362, endPoint y: 235, distance: 6.7
click at [362, 245] on td "4H6G5G3" at bounding box center [390, 251] width 57 height 12
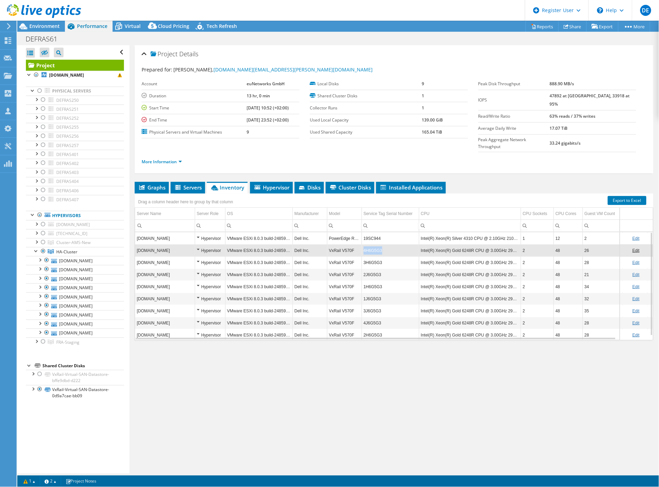
drag, startPoint x: 364, startPoint y: 235, endPoint x: 382, endPoint y: 239, distance: 18.4
click at [382, 245] on td "4H6G5G3" at bounding box center [390, 251] width 57 height 12
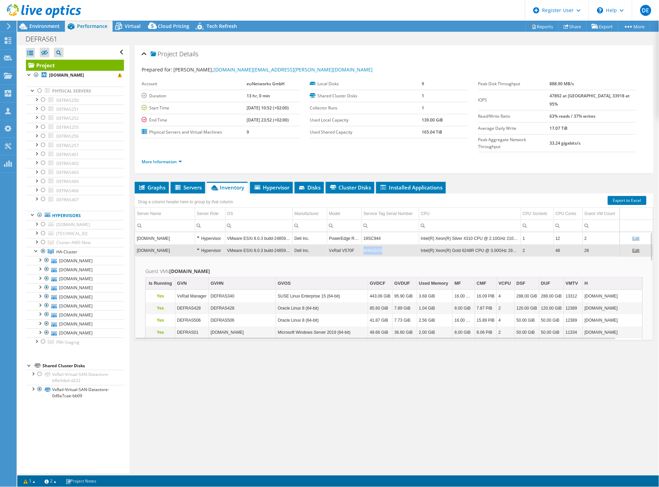
copy td "4H6G5G3"
drag, startPoint x: 364, startPoint y: 236, endPoint x: 380, endPoint y: 237, distance: 16.6
click at [380, 245] on td "4H6G5G3" at bounding box center [390, 251] width 57 height 12
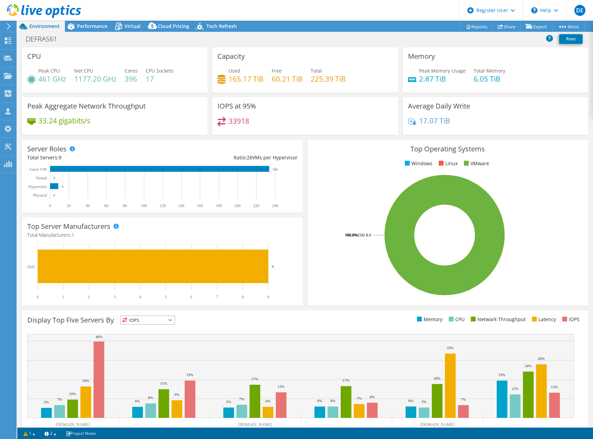
select select "USD"
